Goal: Find specific page/section: Find specific page/section

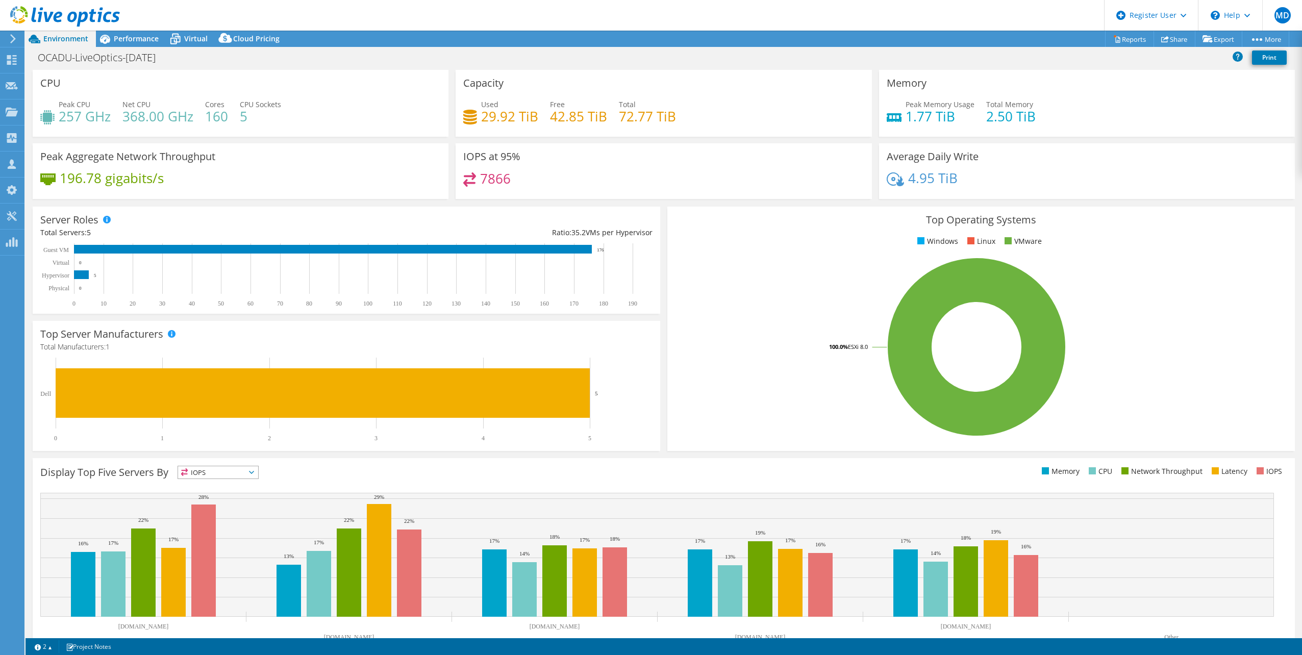
select select "USD"
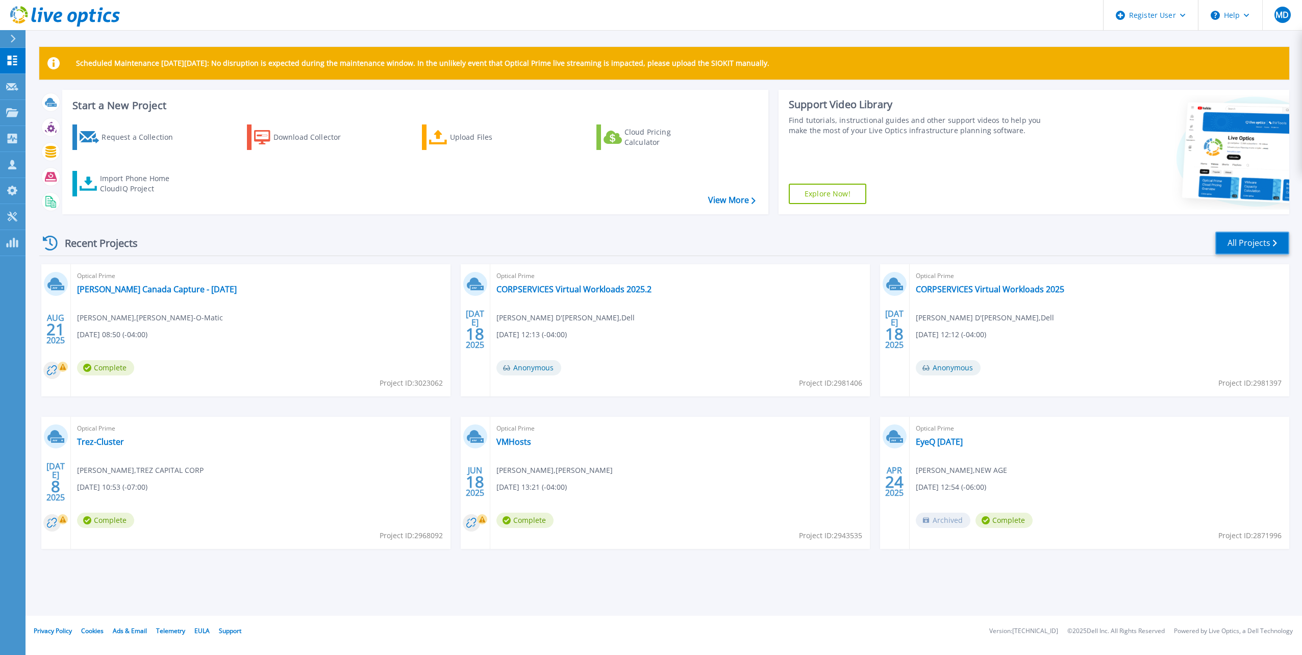
click at [1250, 242] on link "All Projects" at bounding box center [1252, 243] width 74 height 23
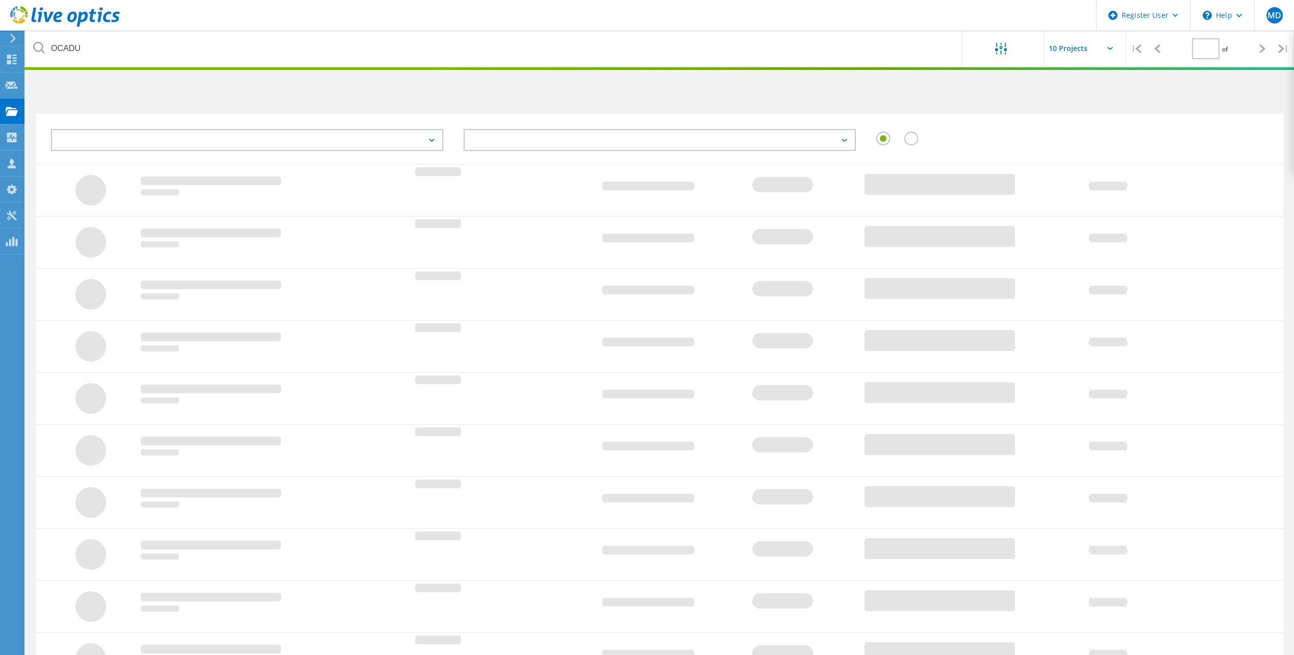
type input "1"
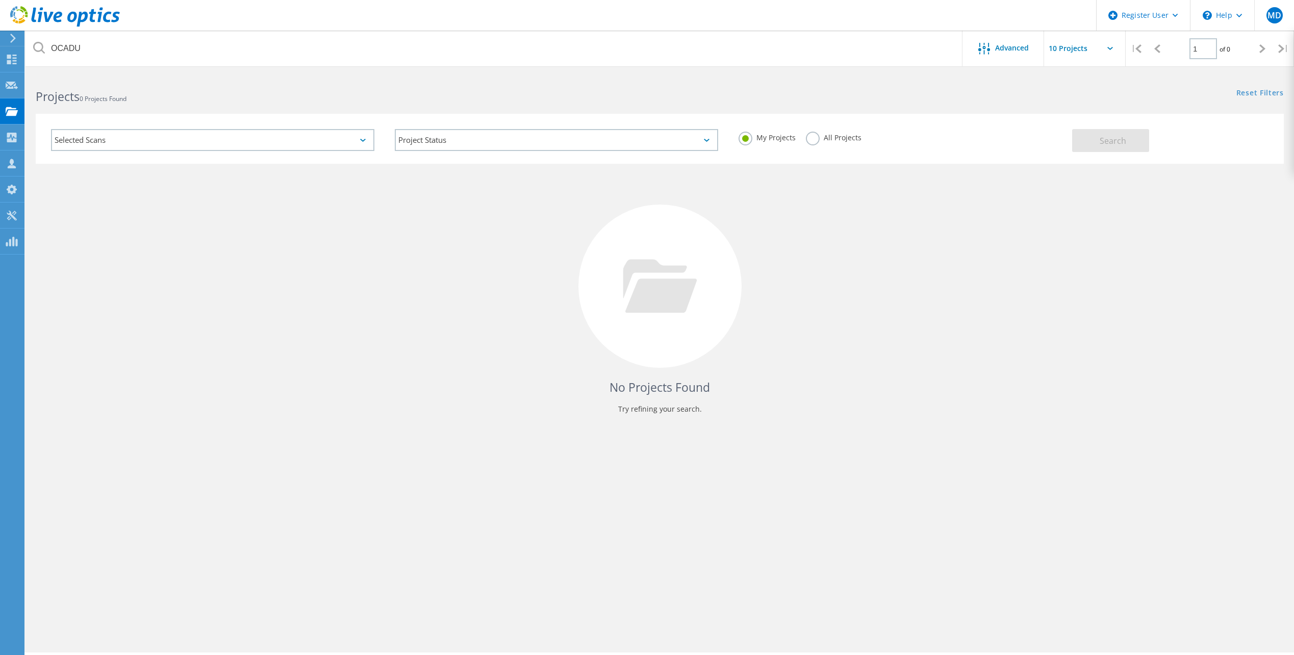
drag, startPoint x: 539, startPoint y: 123, endPoint x: 756, endPoint y: 126, distance: 216.8
click at [540, 123] on div "Project Status In Progress Complete Published Anonymous Archived Error" at bounding box center [557, 140] width 344 height 42
click at [865, 126] on div "My Projects All Projects" at bounding box center [901, 138] width 344 height 38
click at [840, 141] on label "All Projects" at bounding box center [834, 137] width 56 height 10
click at [0, 0] on input "All Projects" at bounding box center [0, 0] width 0 height 0
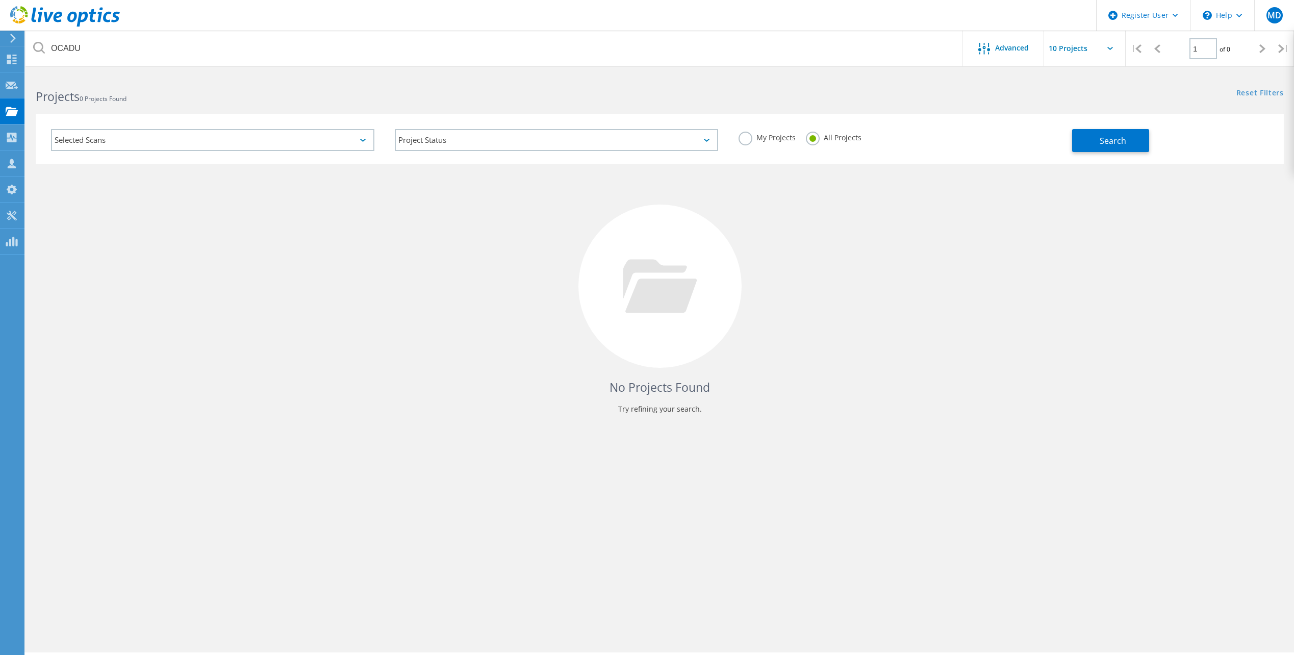
click at [1155, 142] on div "Search" at bounding box center [1175, 135] width 206 height 33
click at [1140, 143] on button "Search" at bounding box center [1110, 140] width 77 height 23
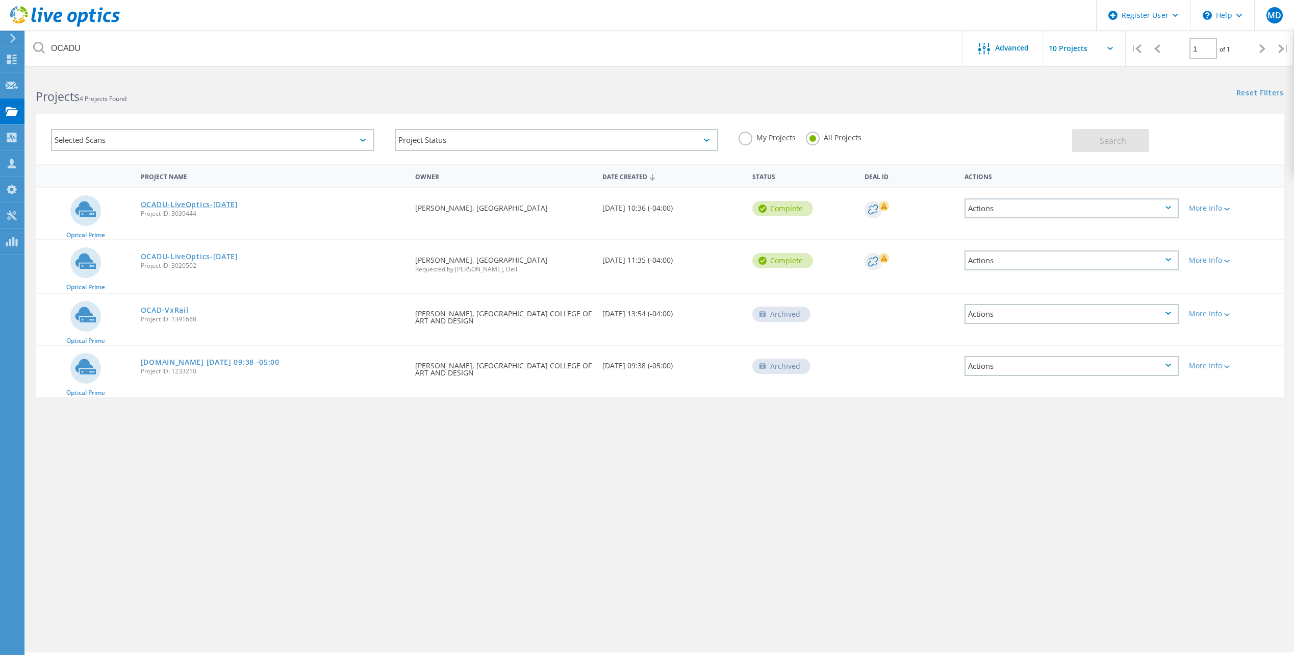
click at [214, 204] on link "OCADU-LiveOptics-03Sep2025" at bounding box center [189, 204] width 97 height 7
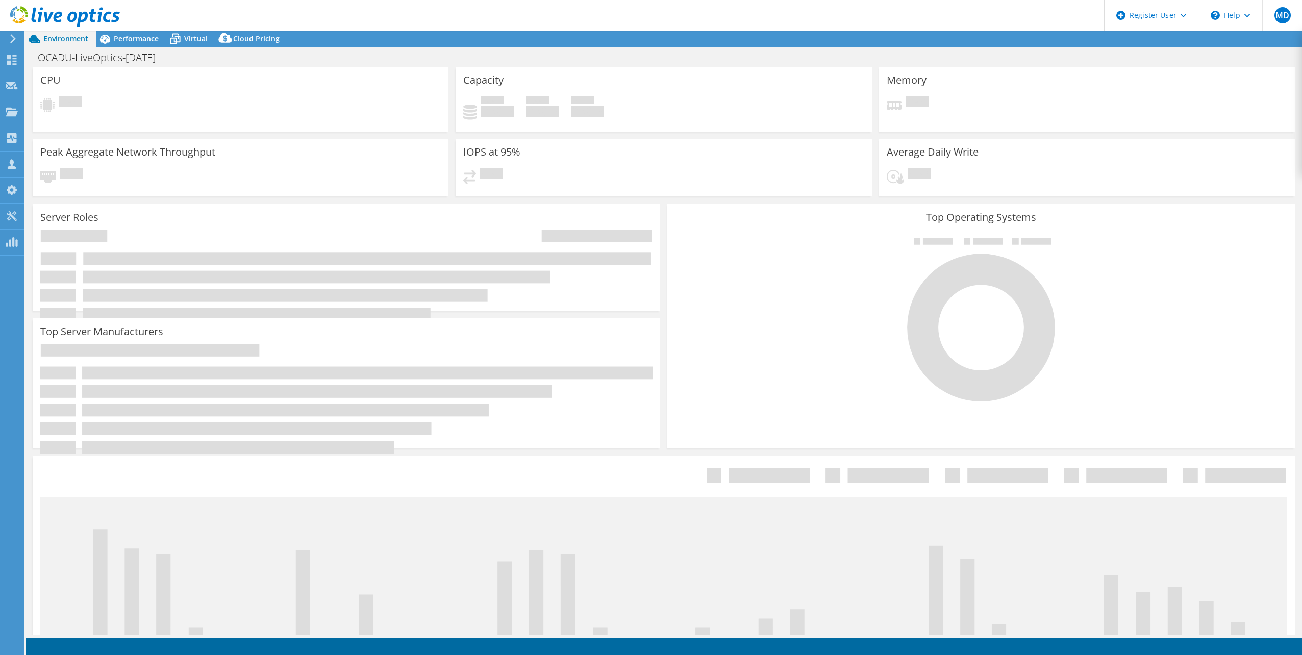
select select "[GEOGRAPHIC_DATA]"
select select "CAD"
select select "[GEOGRAPHIC_DATA]"
select select "CAD"
select select "USD"
